Goal: Task Accomplishment & Management: Use online tool/utility

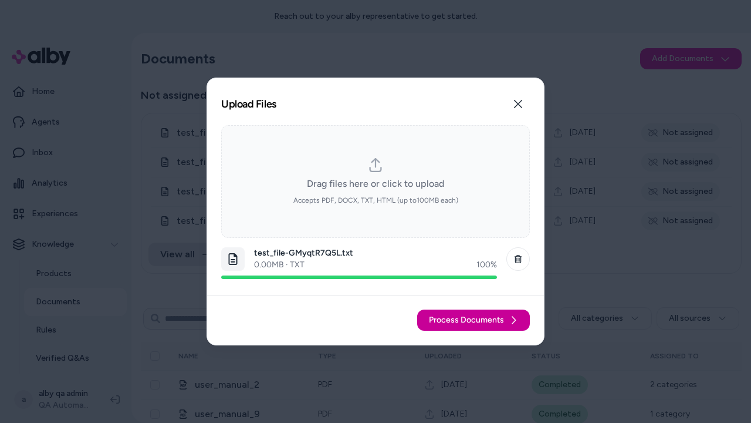
click at [474, 320] on span "Process Documents" at bounding box center [466, 320] width 75 height 12
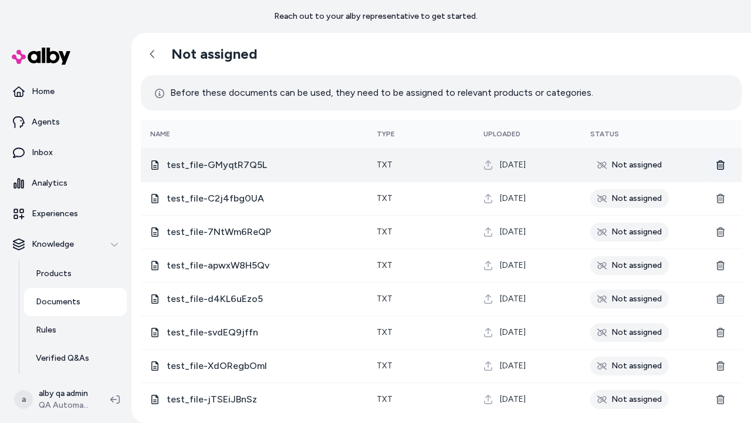
click at [718, 166] on icon at bounding box center [720, 164] width 9 height 9
